Goal: Information Seeking & Learning: Learn about a topic

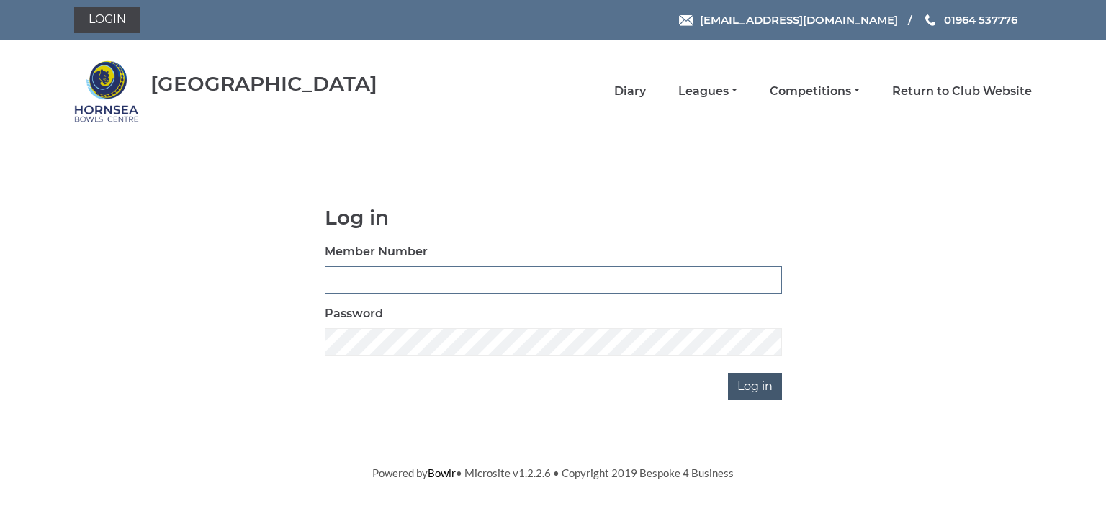
type input "0713"
click at [765, 387] on input "Log in" at bounding box center [755, 386] width 54 height 27
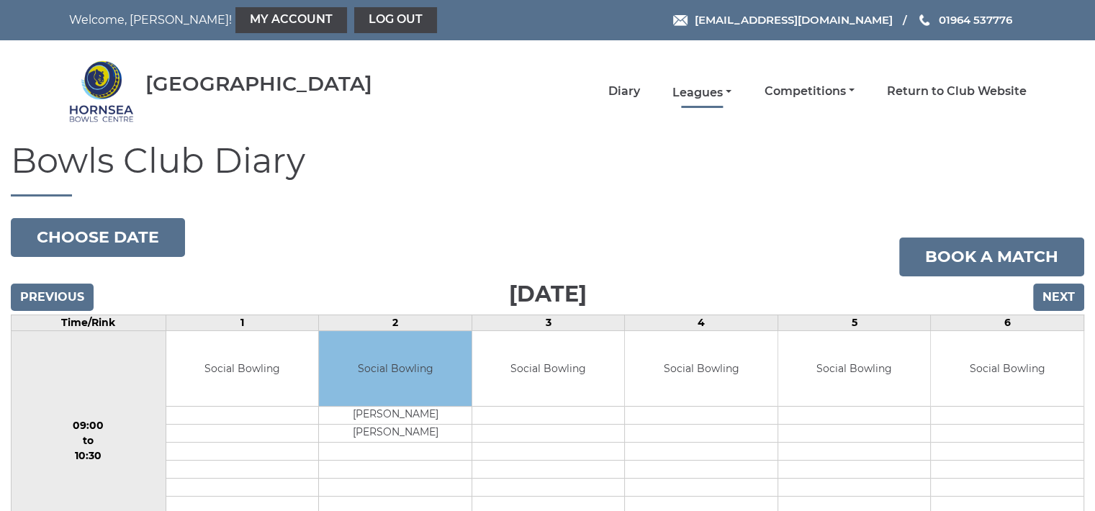
click at [714, 90] on link "Leagues" at bounding box center [701, 93] width 59 height 16
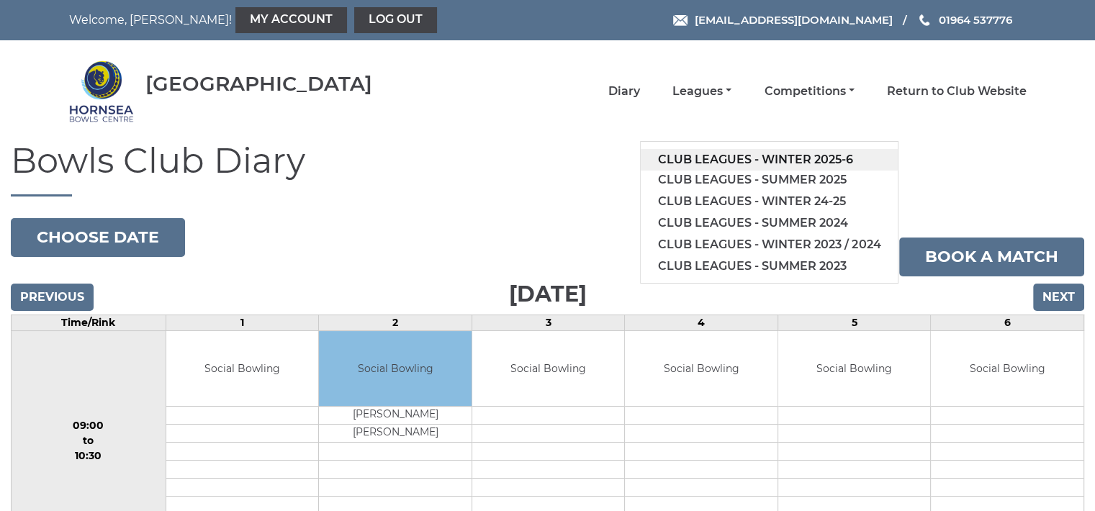
click at [740, 156] on link "Club leagues - Winter 2025-6" at bounding box center [769, 160] width 257 height 22
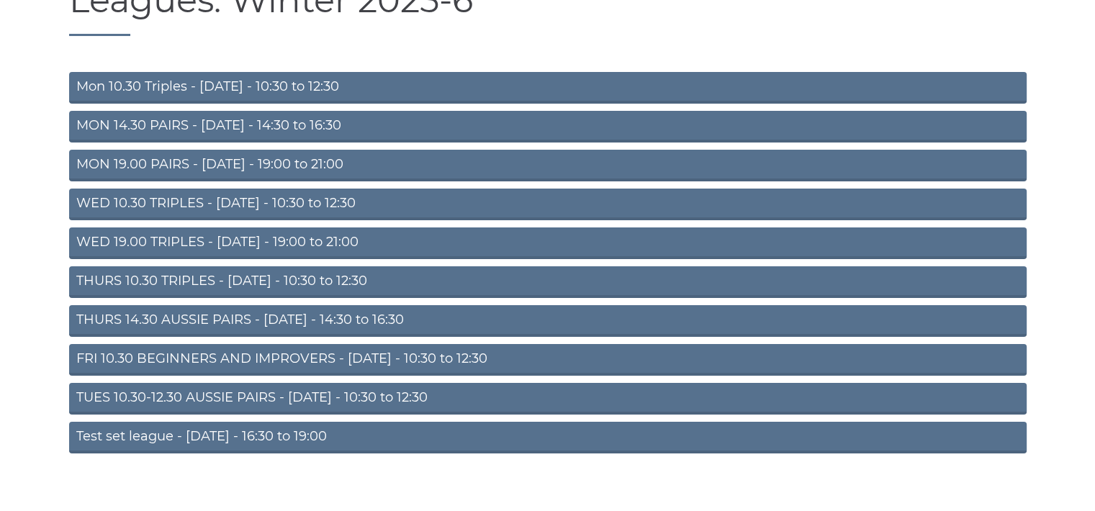
scroll to position [173, 0]
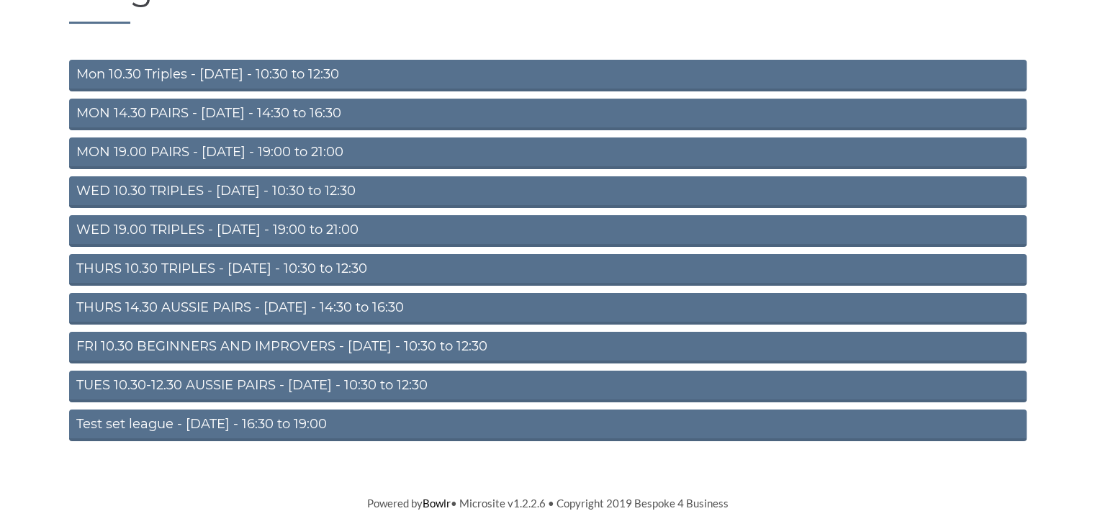
click at [264, 382] on link "TUES 10.30-12.30 AUSSIE PAIRS - Tuesday - 10:30 to 12:30" at bounding box center [548, 387] width 958 height 32
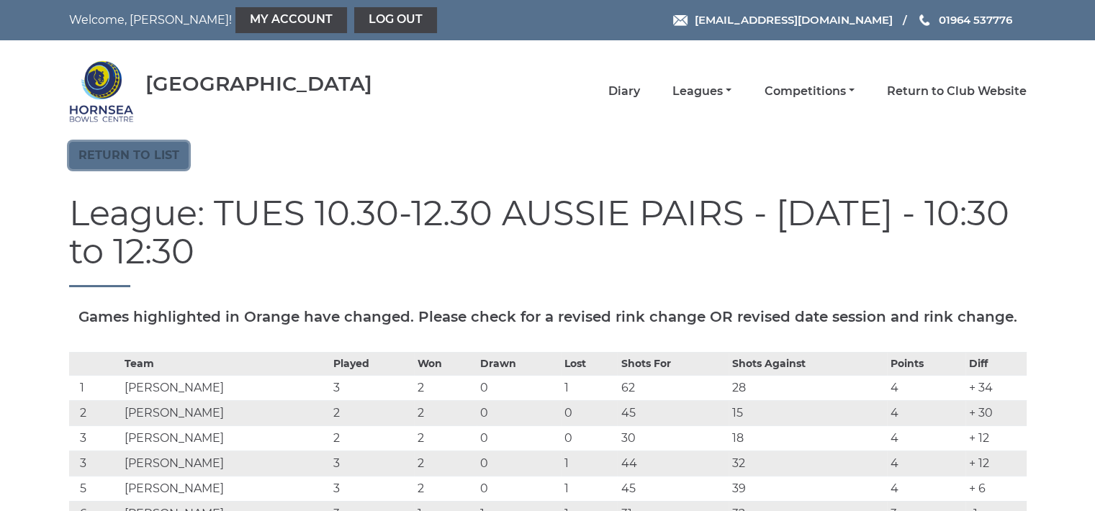
click at [160, 150] on link "Return to list" at bounding box center [129, 155] width 120 height 27
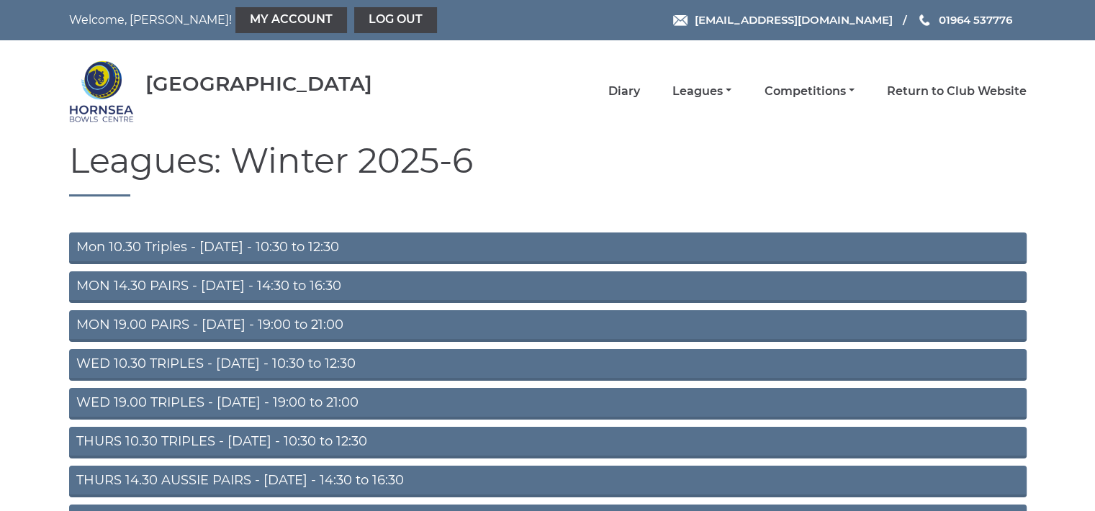
click at [289, 241] on link "Mon 10.30 Triples - [DATE] - 10:30 to 12:30" at bounding box center [548, 249] width 958 height 32
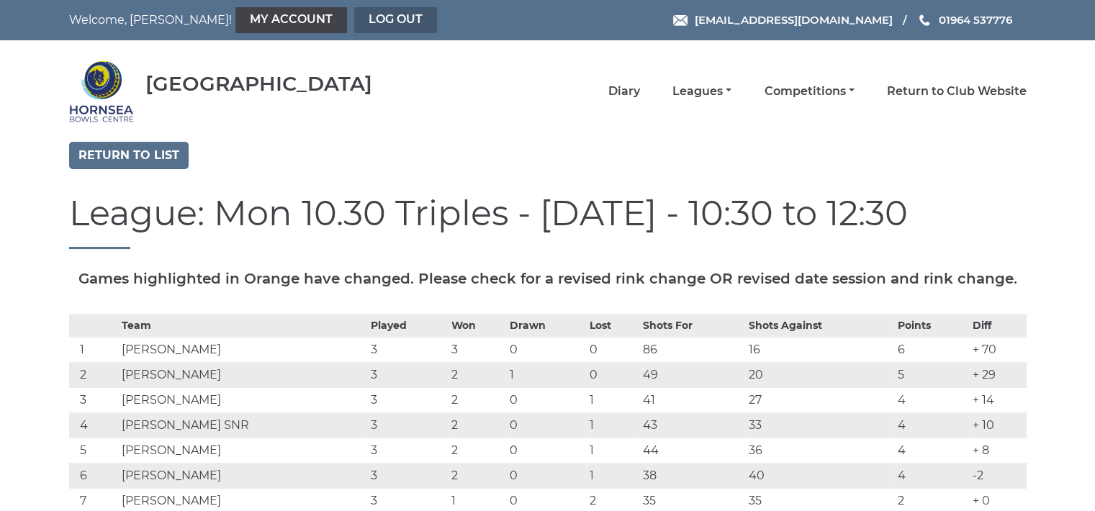
click at [354, 12] on link "Log out" at bounding box center [395, 20] width 83 height 26
